Goal: Information Seeking & Learning: Learn about a topic

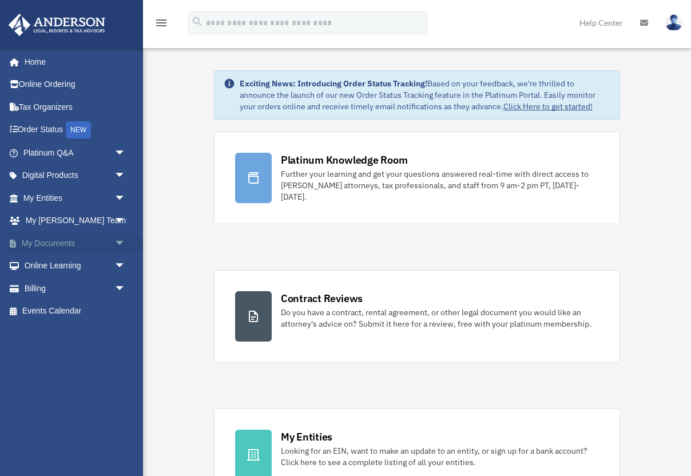
click at [114, 245] on span "arrow_drop_down" at bounding box center [125, 243] width 23 height 23
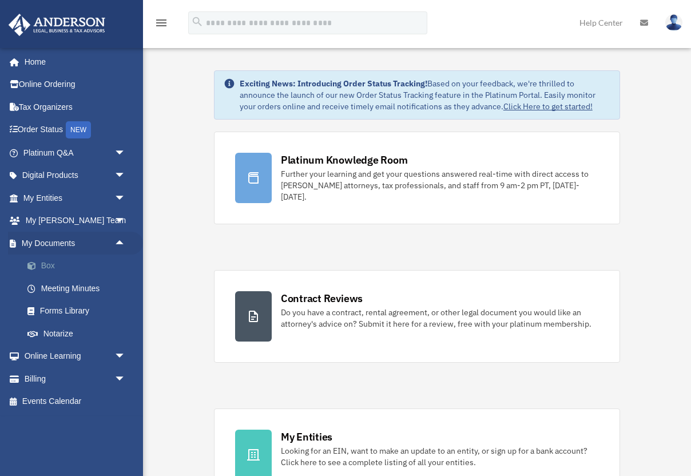
click at [90, 266] on link "Box" at bounding box center [79, 265] width 127 height 23
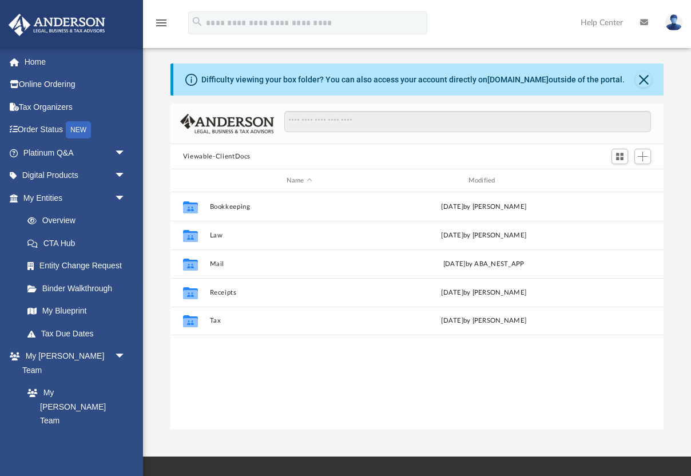
scroll to position [260, 493]
click at [269, 233] on button "Law" at bounding box center [299, 235] width 180 height 7
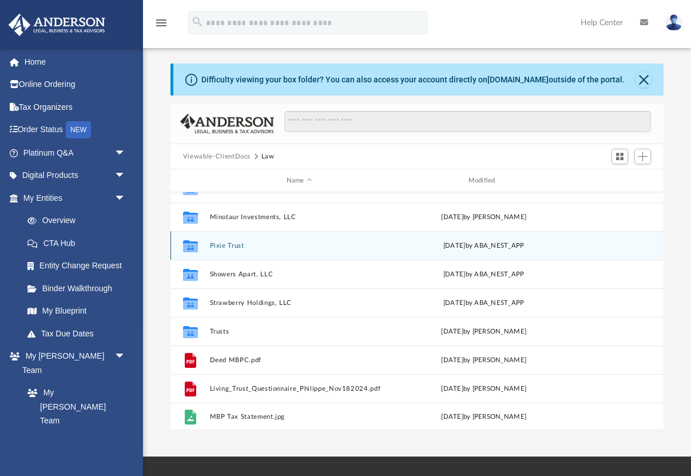
scroll to position [134, 0]
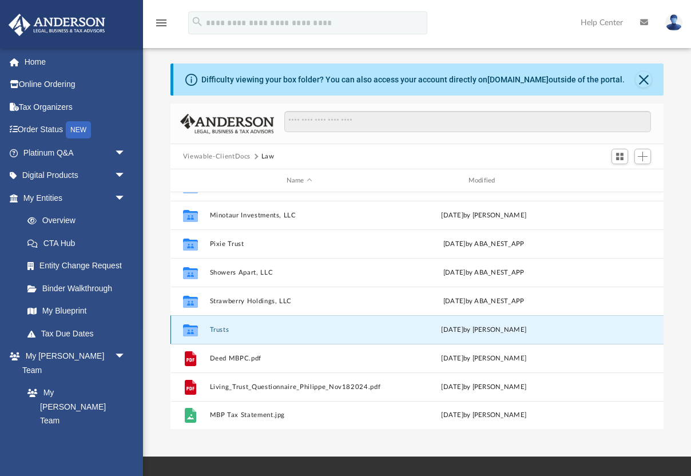
click at [214, 326] on button "Trusts" at bounding box center [299, 329] width 180 height 7
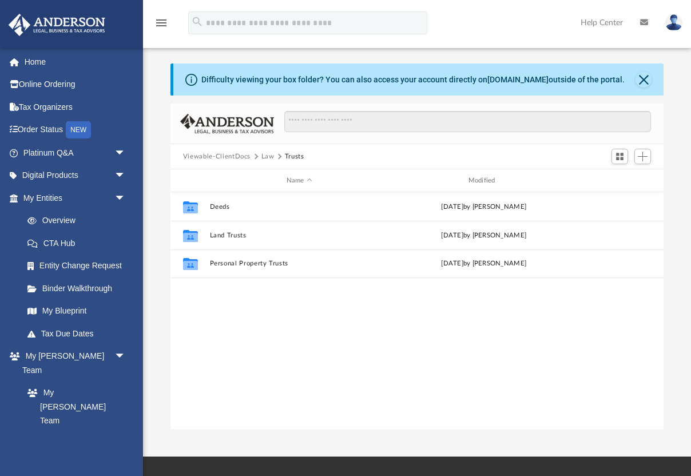
scroll to position [0, 0]
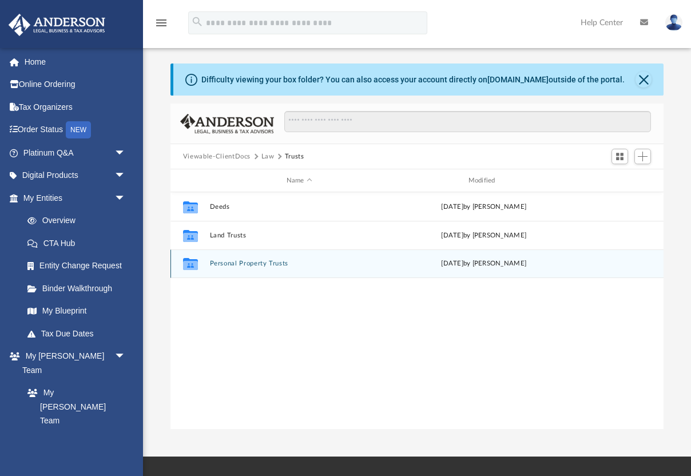
click at [244, 262] on button "Personal Property Trusts" at bounding box center [299, 263] width 180 height 7
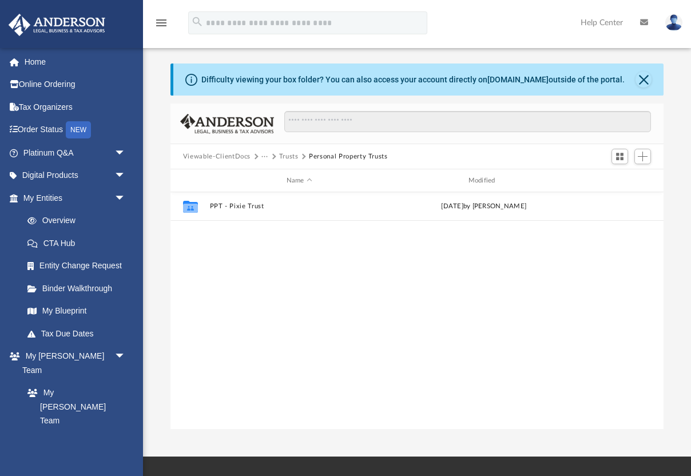
click at [285, 153] on button "Trusts" at bounding box center [288, 157] width 19 height 10
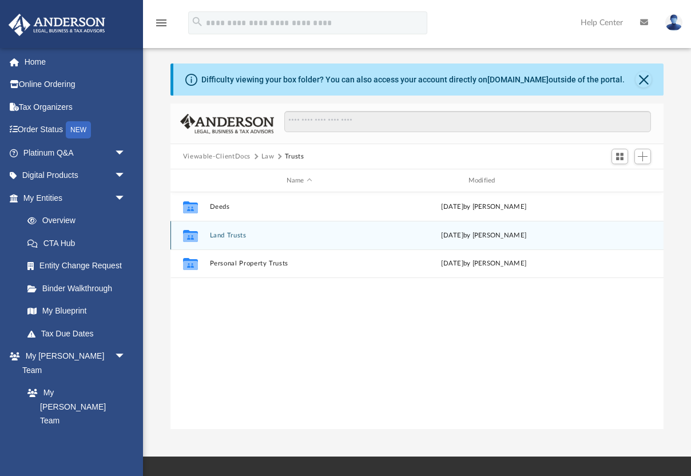
click at [221, 230] on div "Collaborated Folder Land Trusts [DATE] by [PERSON_NAME]" at bounding box center [416, 235] width 493 height 29
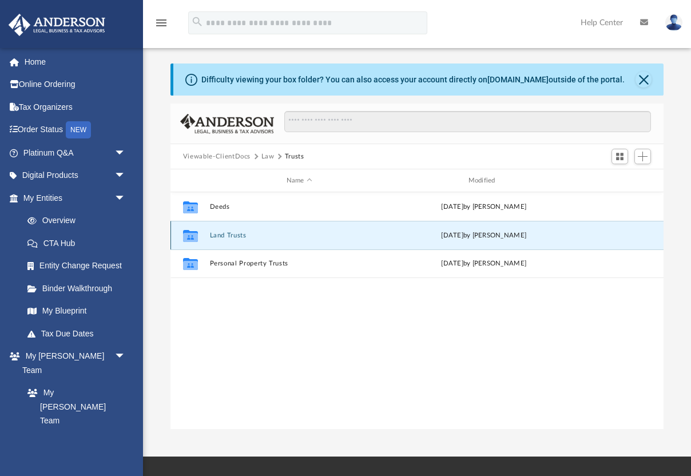
click at [193, 233] on icon "grid" at bounding box center [190, 236] width 15 height 9
click at [220, 238] on button "Land Trusts" at bounding box center [299, 235] width 180 height 7
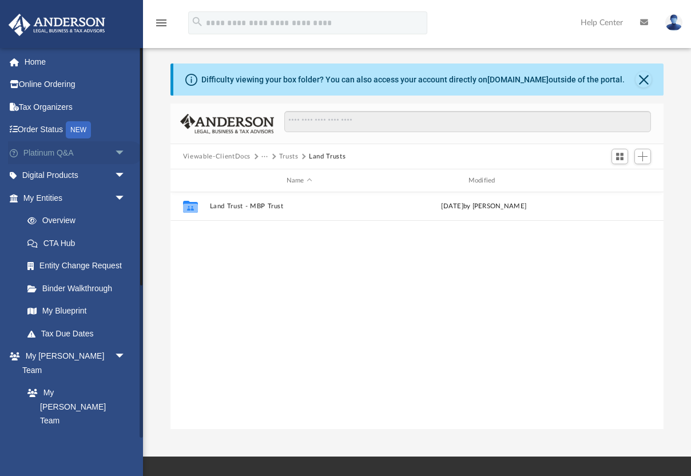
click at [120, 153] on span "arrow_drop_down" at bounding box center [125, 152] width 23 height 23
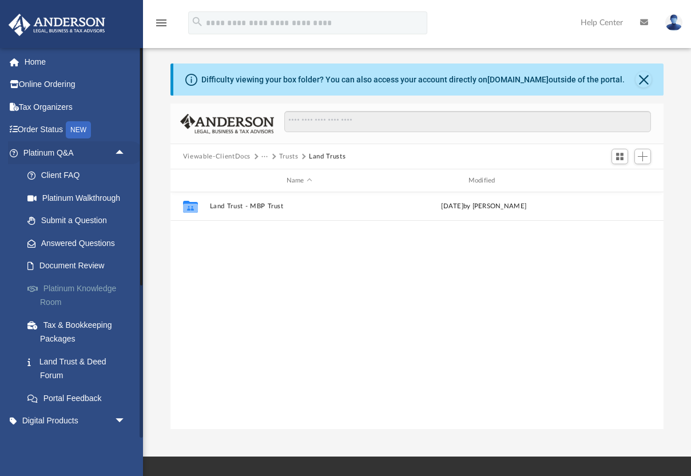
click at [99, 294] on link "Platinum Knowledge Room" at bounding box center [79, 295] width 127 height 37
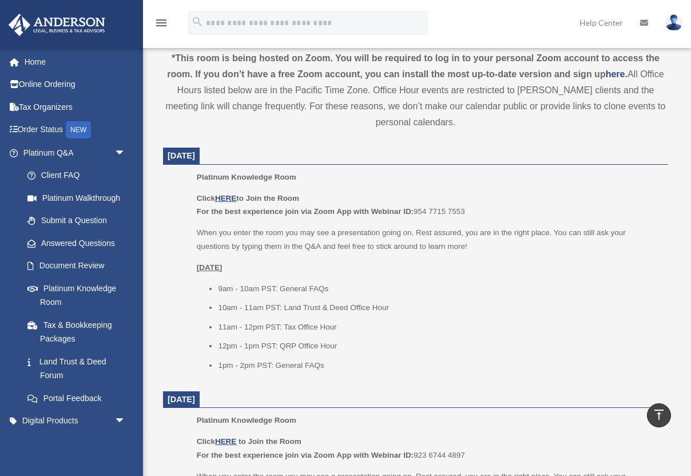
scroll to position [409, 0]
drag, startPoint x: 416, startPoint y: 210, endPoint x: 465, endPoint y: 217, distance: 49.6
click at [465, 216] on p "Click HERE to Join the Room For the best experience join via Zoom App with Webi…" at bounding box center [428, 203] width 463 height 27
copy p "954 7715 7553"
click at [231, 194] on u "HERE" at bounding box center [225, 197] width 21 height 9
